Goal: Task Accomplishment & Management: Manage account settings

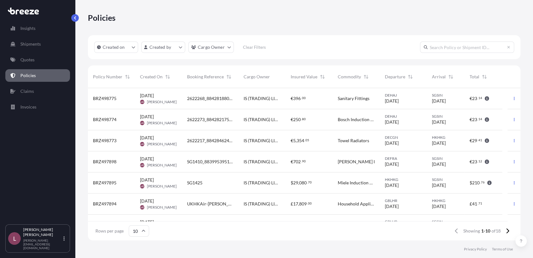
scroll to position [150, 427]
drag, startPoint x: 183, startPoint y: 98, endPoint x: 206, endPoint y: 102, distance: 23.7
click at [206, 102] on div "2622268_884281880014" at bounding box center [210, 98] width 57 height 21
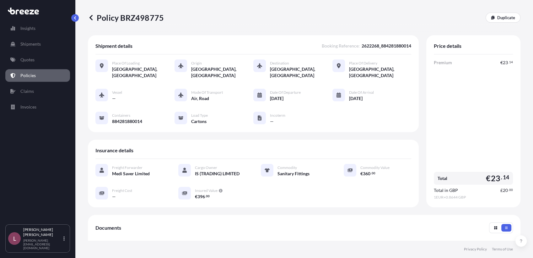
click at [362, 48] on span "2622268_884281880014" at bounding box center [387, 46] width 50 height 6
copy span "2622268_884281880014"
click at [90, 20] on icon at bounding box center [91, 17] width 6 height 6
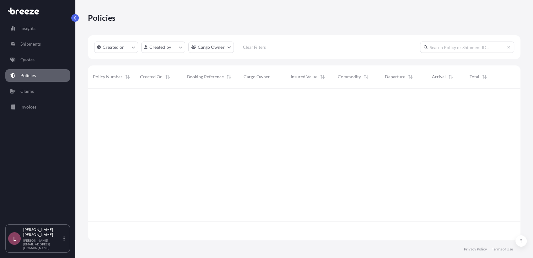
scroll to position [150, 427]
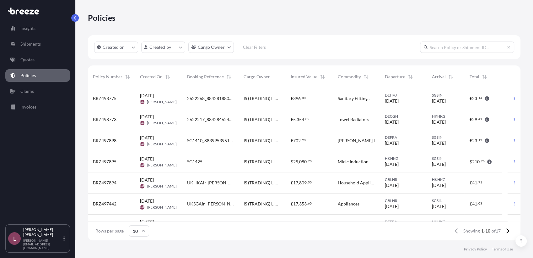
click at [29, 76] on p "Policies" at bounding box center [27, 75] width 15 height 6
click at [49, 61] on link "Quotes" at bounding box center [37, 59] width 65 height 13
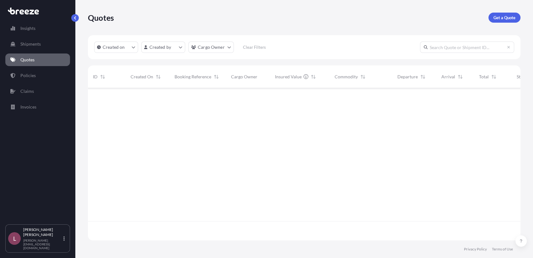
scroll to position [150, 427]
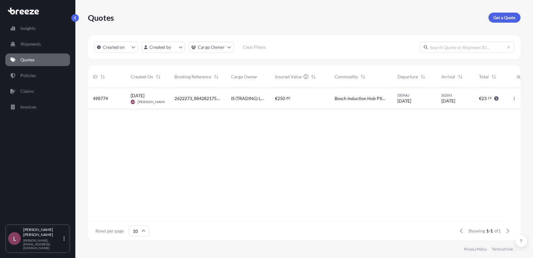
click at [222, 102] on div "2622273_884282175089" at bounding box center [198, 98] width 57 height 21
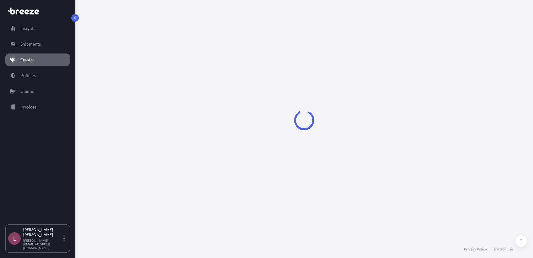
select select "Road"
select select "Air"
select select "Road"
select select "1"
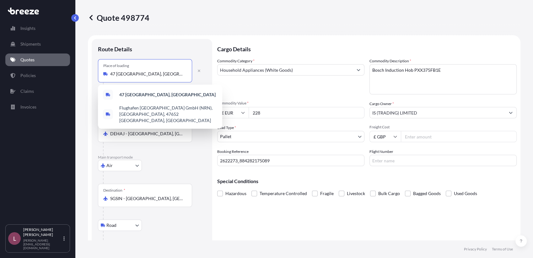
drag, startPoint x: 163, startPoint y: 75, endPoint x: 90, endPoint y: 74, distance: 72.6
click at [90, 74] on form "Route Details Place of loading [STREET_ADDRESS][GEOGRAPHIC_DATA] Rail Origin * …" at bounding box center [304, 155] width 433 height 241
paste input "39340 Haldensleben"
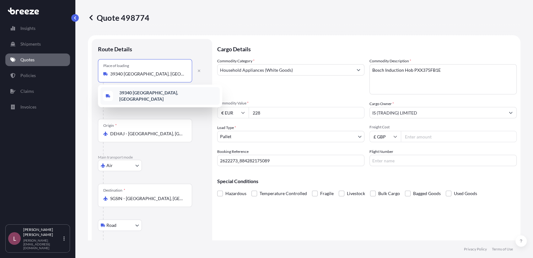
click at [159, 93] on b "39340 [GEOGRAPHIC_DATA], [GEOGRAPHIC_DATA]" at bounding box center [148, 96] width 59 height 12
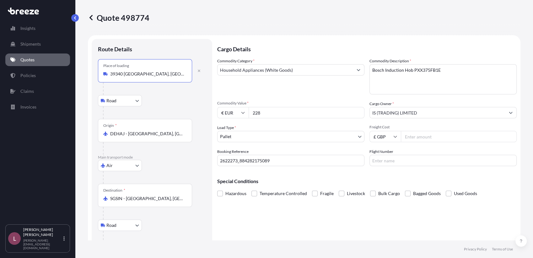
type input "39340 [GEOGRAPHIC_DATA], [GEOGRAPHIC_DATA]"
click at [199, 105] on div "Road Road Rail" at bounding box center [152, 100] width 108 height 11
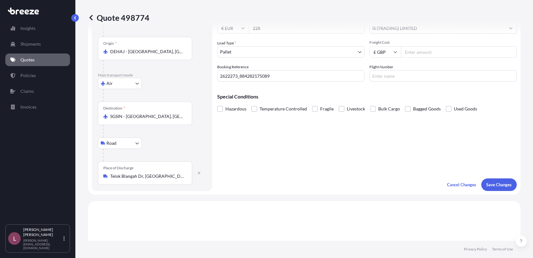
scroll to position [83, 0]
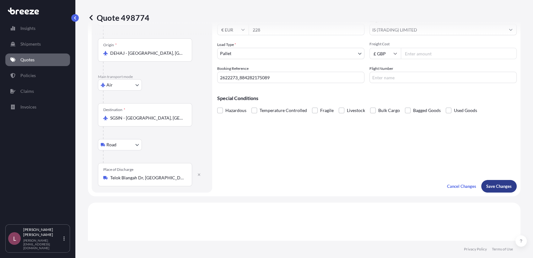
click at [483, 180] on button "Save Changes" at bounding box center [499, 186] width 35 height 13
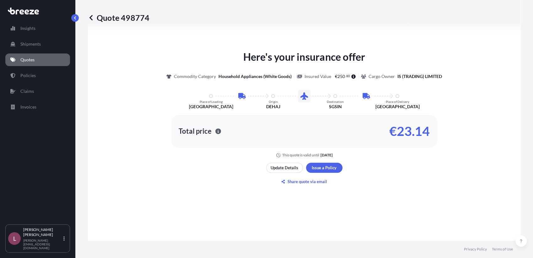
select select "Road"
select select "Air"
select select "Road"
select select "1"
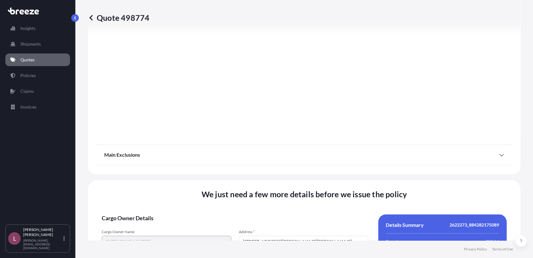
scroll to position [857, 0]
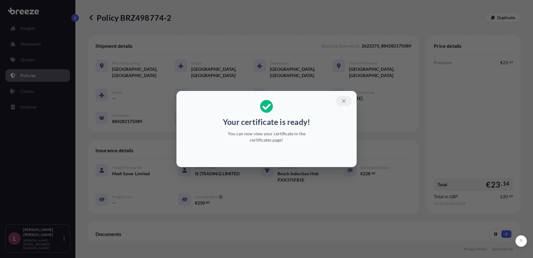
click at [343, 100] on icon "button" at bounding box center [343, 100] width 3 height 3
